Goal: Ask a question

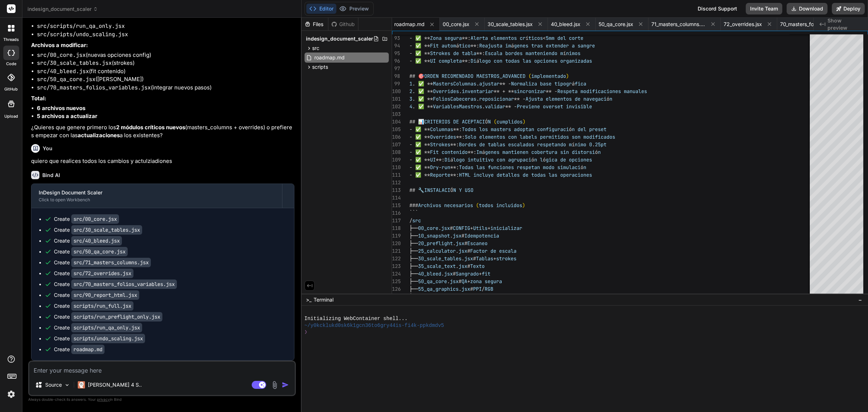
scroll to position [9260, 0]
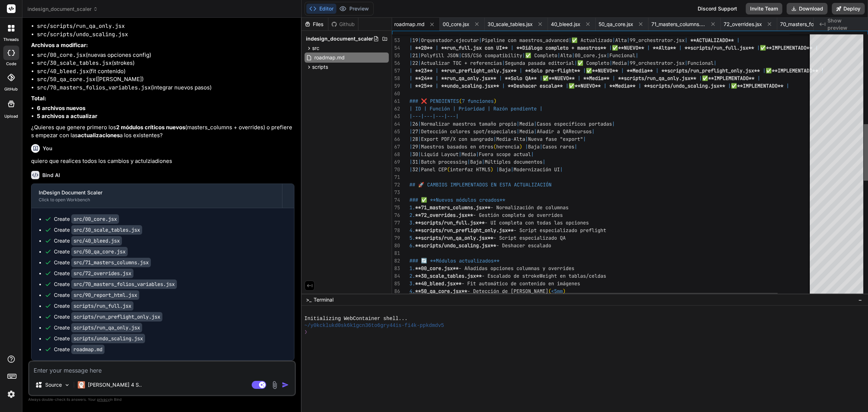
click at [864, 153] on div at bounding box center [866, 152] width 4 height 56
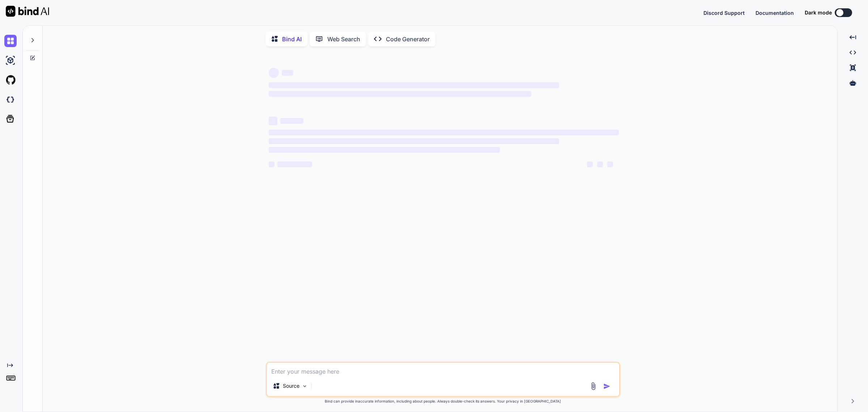
type textarea "x"
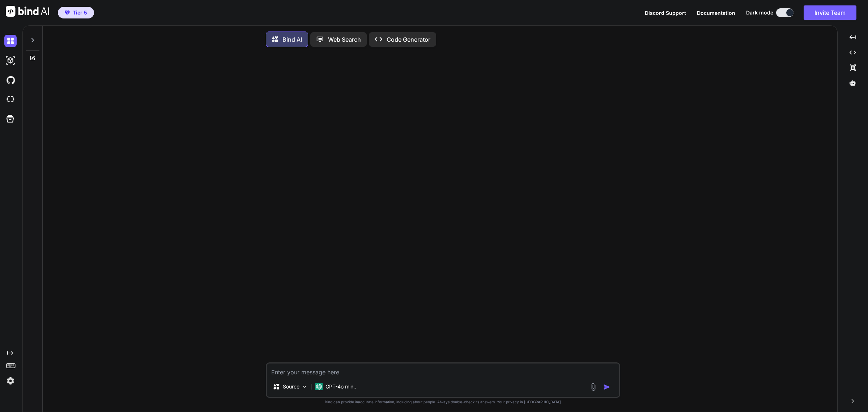
click at [38, 42] on div at bounding box center [33, 38] width 14 height 25
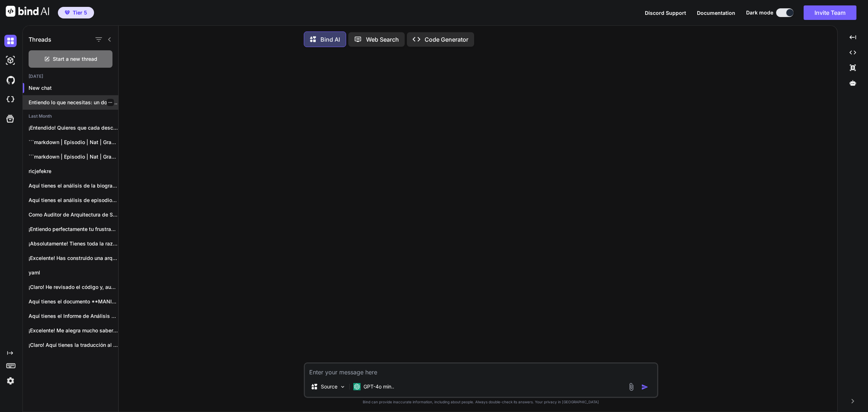
click at [64, 100] on p "Entiendo lo que necesitas: un dominio “partido”..." at bounding box center [74, 102] width 90 height 7
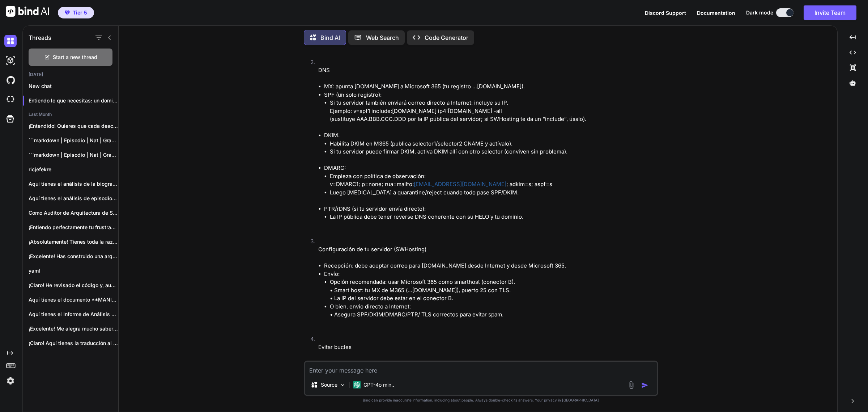
scroll to position [252, 0]
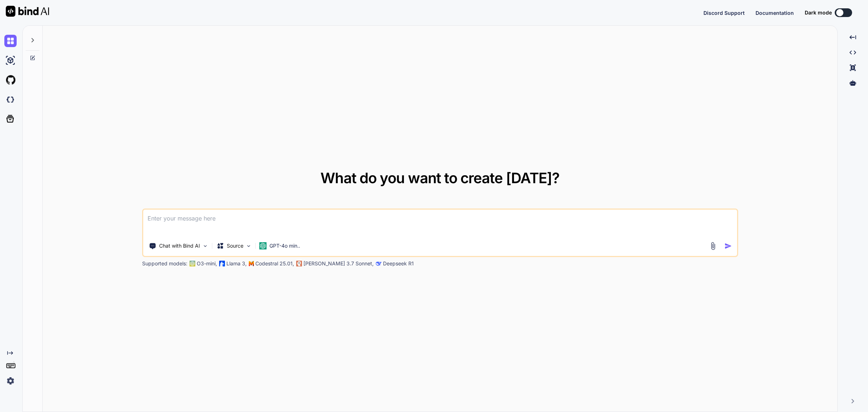
type textarea "x"
